Goal: Transaction & Acquisition: Obtain resource

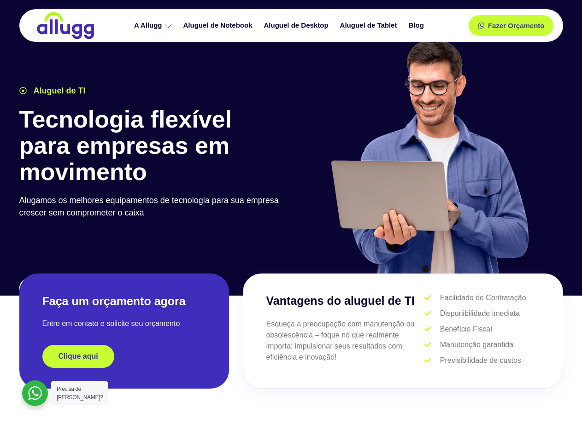
click at [291, 221] on div at bounding box center [429, 160] width 277 height 253
click at [511, 25] on span "Fazer Orçamento" at bounding box center [515, 26] width 51 height 6
click at [481, 25] on icon at bounding box center [484, 26] width 6 height 6
click at [516, 25] on span "Fazer Orçamento" at bounding box center [515, 26] width 51 height 6
click at [124, 357] on div "Clique aqui" at bounding box center [124, 356] width 164 height 23
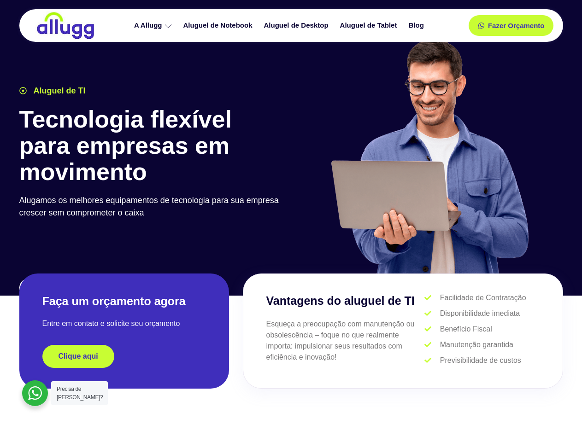
click at [124, 357] on div "Clique aqui" at bounding box center [124, 356] width 164 height 23
click at [78, 357] on span "Clique aqui" at bounding box center [79, 356] width 40 height 7
click at [35, 394] on div at bounding box center [35, 394] width 26 height 26
